Goal: Check status: Check status

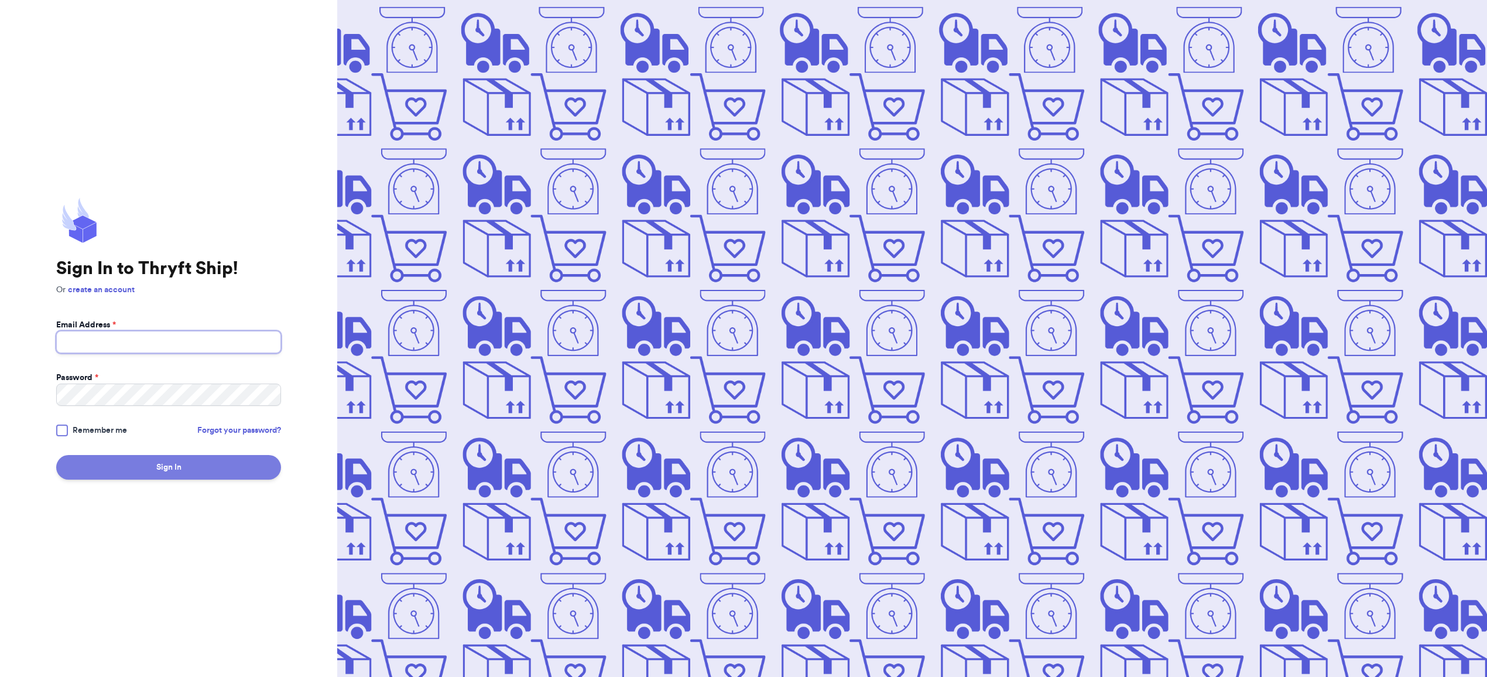
type input "[EMAIL_ADDRESS][DOMAIN_NAME]"
click at [175, 469] on button "Sign In" at bounding box center [168, 467] width 225 height 25
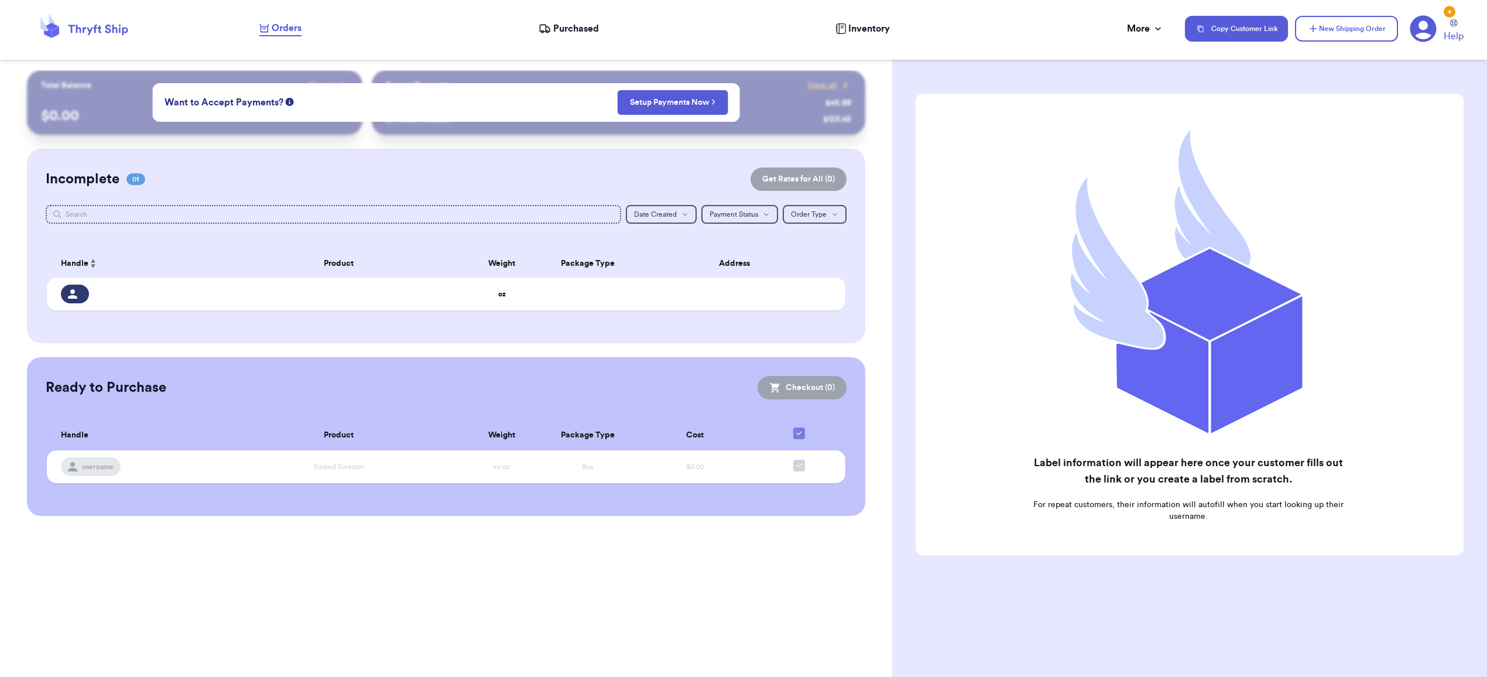
click at [578, 27] on span "Purchased" at bounding box center [576, 29] width 46 height 14
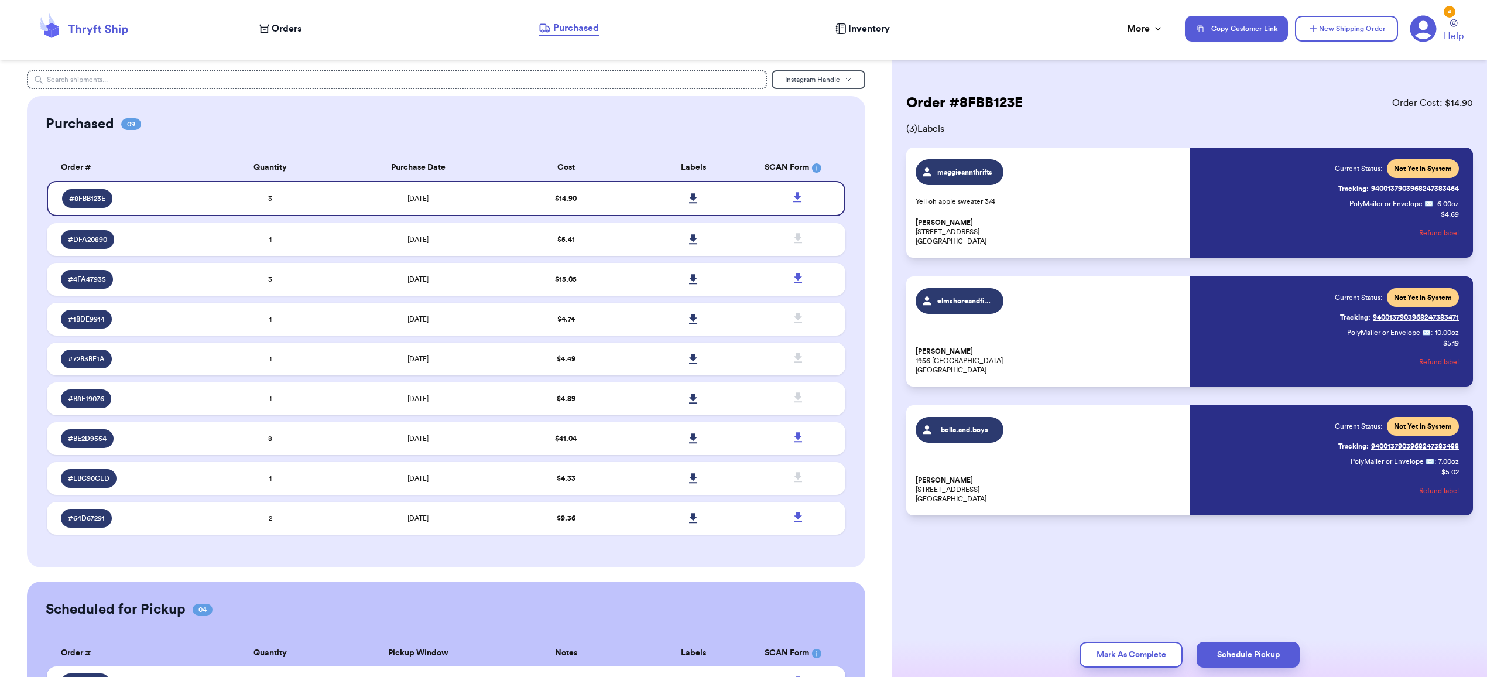
click at [1412, 95] on div "Order # 8FBB123E Order Cost: $ 14.90" at bounding box center [1189, 103] width 567 height 19
click at [1142, 182] on div "maggieannthrifts Yell oh apple sweater 3/4 [PERSON_NAME] [STREET_ADDRESS]" at bounding box center [1049, 202] width 267 height 87
click at [698, 197] on icon at bounding box center [693, 198] width 9 height 11
click at [375, 227] on td "[DATE]" at bounding box center [418, 239] width 168 height 33
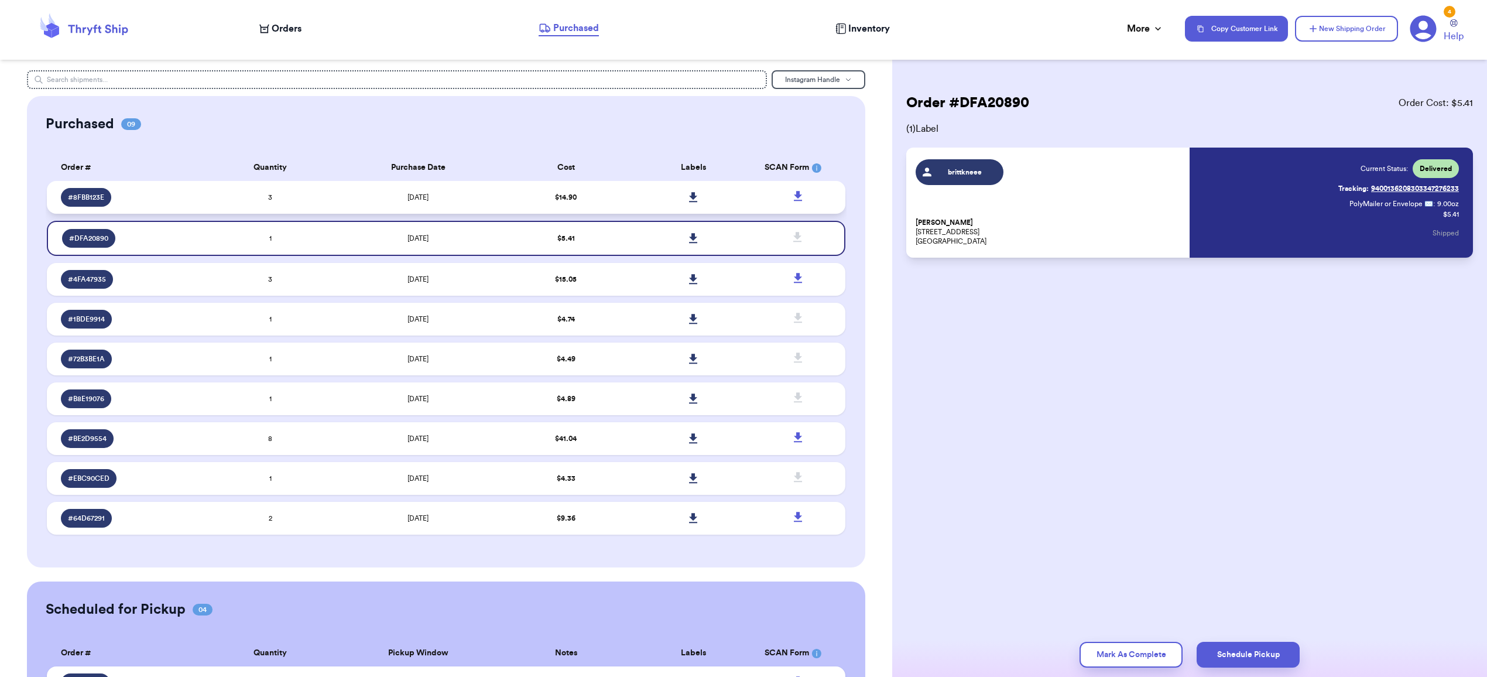
click at [388, 207] on td "[DATE]" at bounding box center [418, 197] width 168 height 33
